Goal: Task Accomplishment & Management: Use online tool/utility

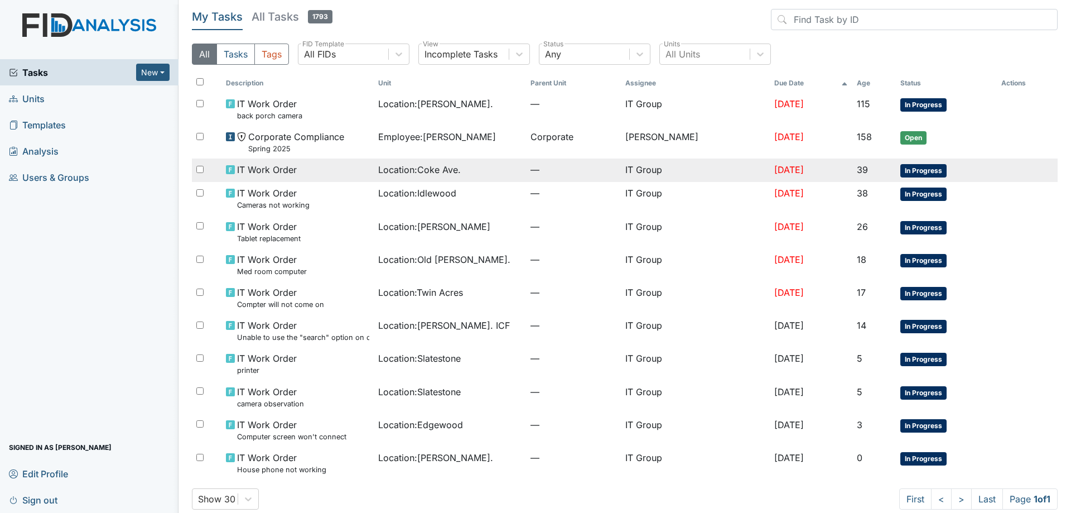
click at [507, 163] on div "Location : [GEOGRAPHIC_DATA]." at bounding box center [449, 169] width 143 height 13
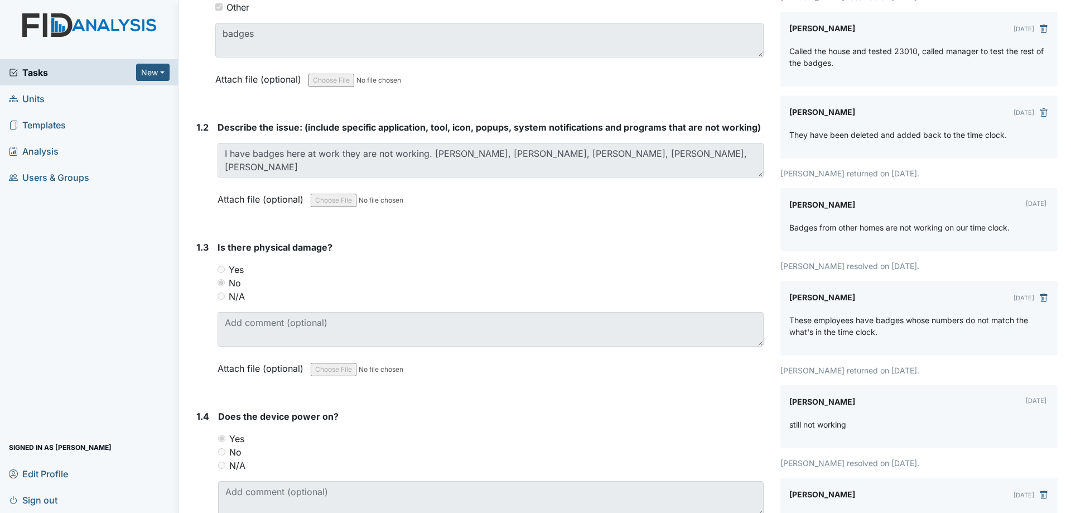
scroll to position [56, 0]
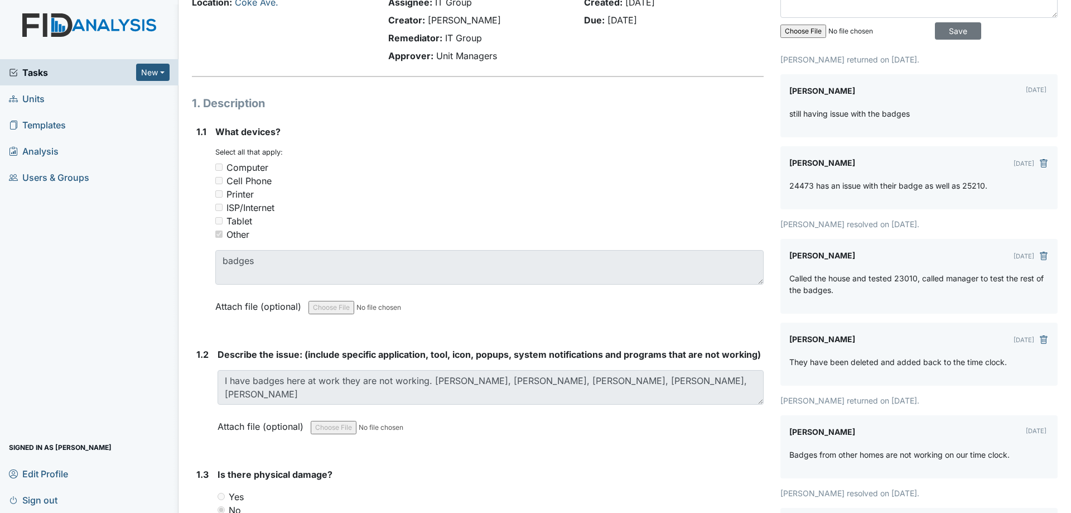
drag, startPoint x: 889, startPoint y: 278, endPoint x: 908, endPoint y: 279, distance: 19.0
click at [908, 279] on p "Called the house and tested 23010, called manager to test the rest of the badge…" at bounding box center [918, 283] width 259 height 23
click at [930, 283] on p "Called the house and tested 23010, called manager to test the rest of the badge…" at bounding box center [918, 283] width 259 height 23
